Goal: Find specific page/section: Find specific page/section

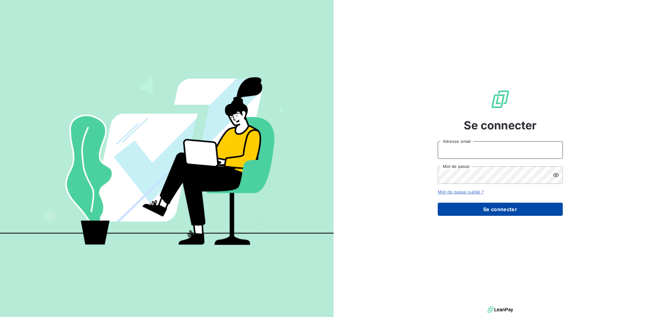
type input "[EMAIL_ADDRESS][DOMAIN_NAME]"
click at [463, 215] on button "Se connecter" at bounding box center [500, 208] width 125 height 13
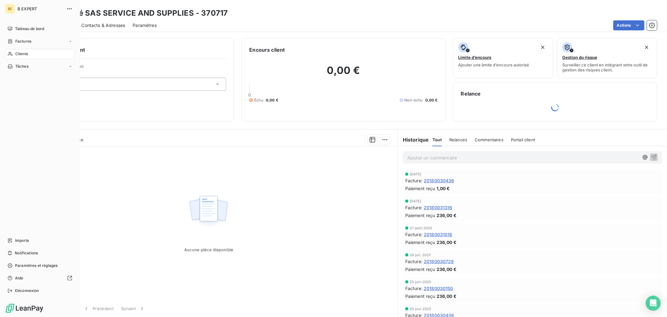
click at [8, 54] on icon at bounding box center [10, 53] width 5 height 5
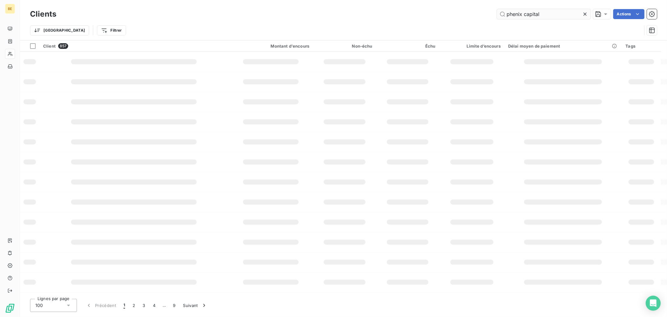
type input "phenix capital"
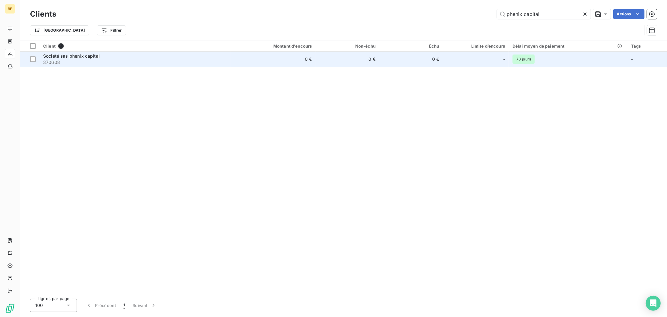
click at [421, 60] on td "0 €" at bounding box center [411, 59] width 64 height 15
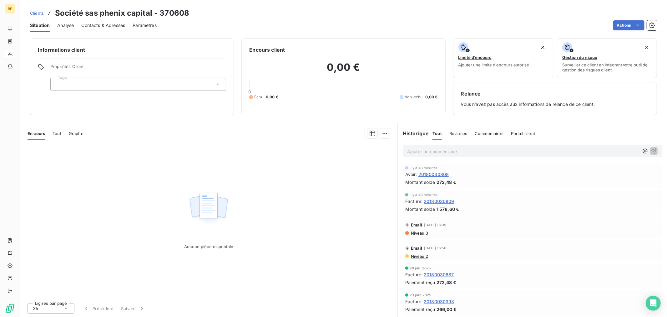
click at [479, 14] on div "Clients Société sas phenix capital - 370608" at bounding box center [343, 13] width 647 height 11
